Goal: Information Seeking & Learning: Learn about a topic

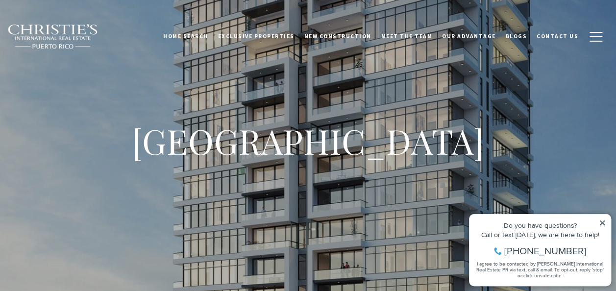
click at [601, 223] on icon at bounding box center [601, 222] width 5 height 5
click at [602, 223] on icon at bounding box center [601, 222] width 5 height 5
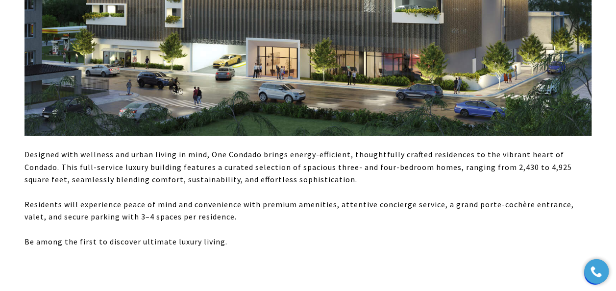
scroll to position [972, 0]
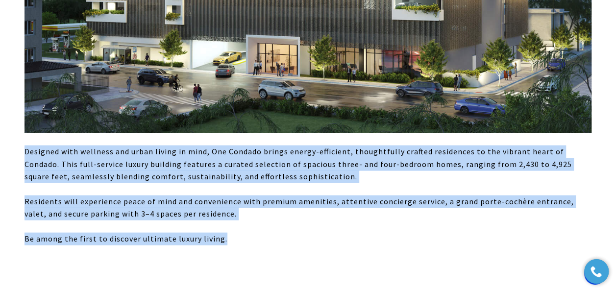
drag, startPoint x: 26, startPoint y: 151, endPoint x: 237, endPoint y: 230, distance: 225.0
click at [237, 230] on div "Designed with wellness and urban living in mind, One Condado brings energy-effi…" at bounding box center [307, 195] width 567 height 100
copy div "Designed with wellness and urban living in mind, One Condado brings energy-effi…"
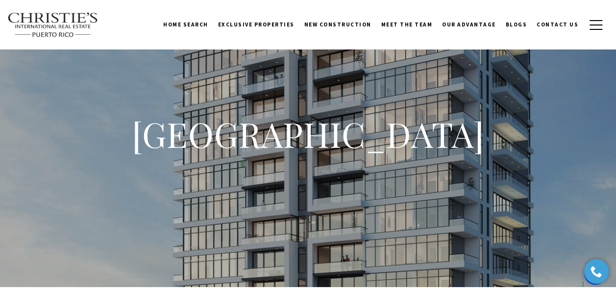
scroll to position [0, 0]
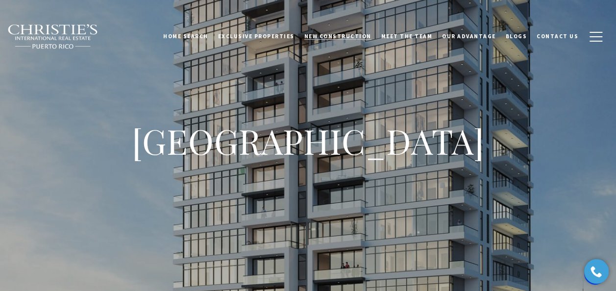
click at [365, 32] on link "New Construction" at bounding box center [337, 36] width 77 height 24
